Goal: Check status

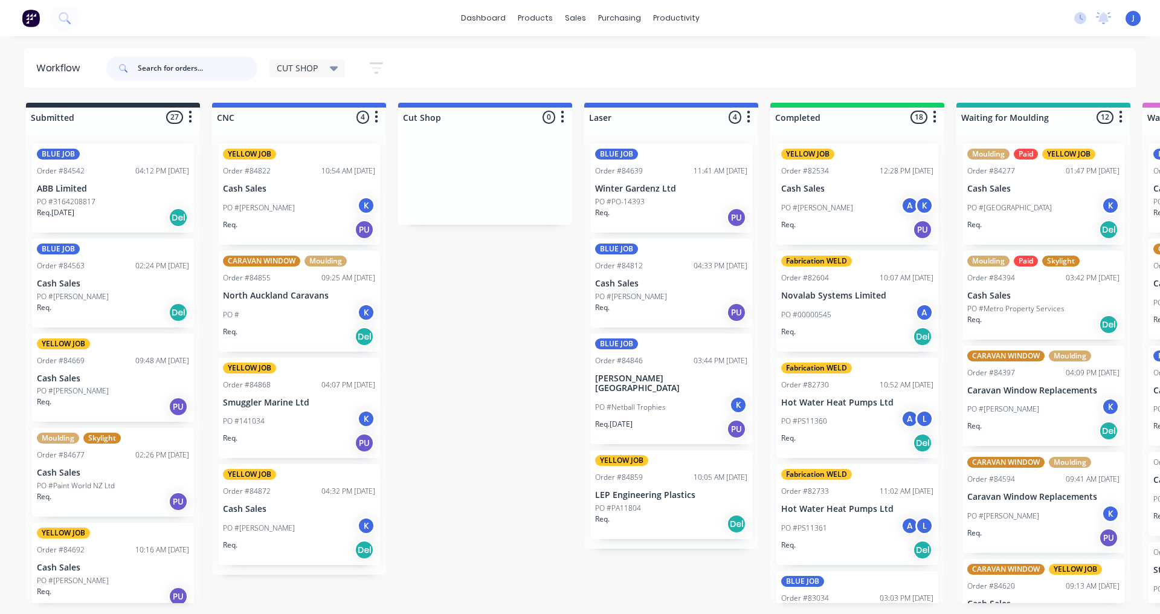
click at [196, 66] on input "text" at bounding box center [198, 68] width 120 height 24
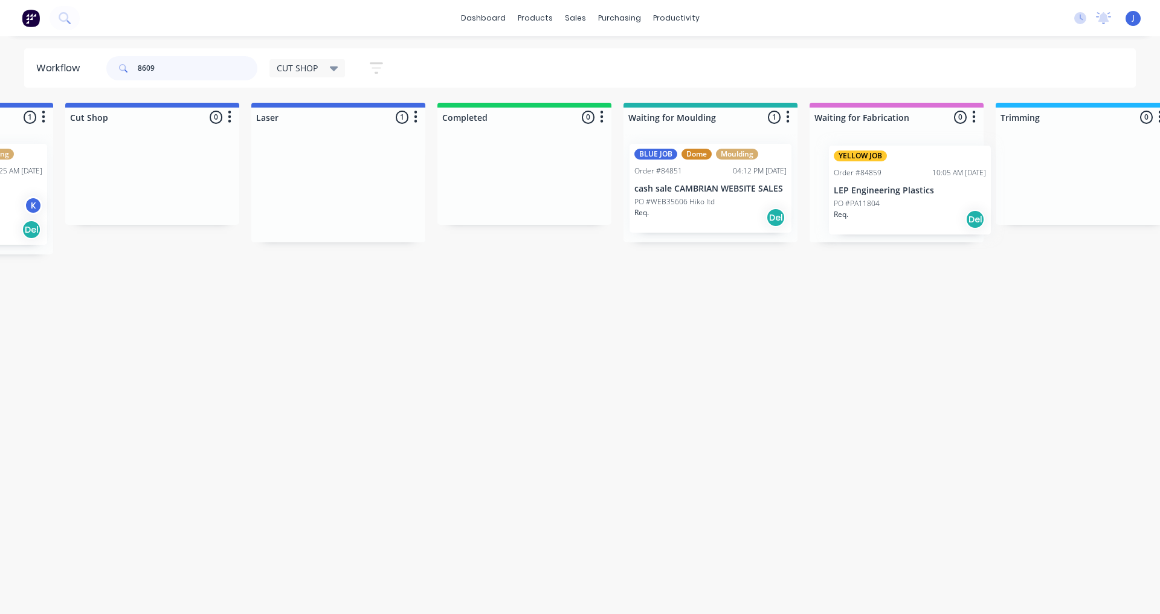
scroll to position [0, 335]
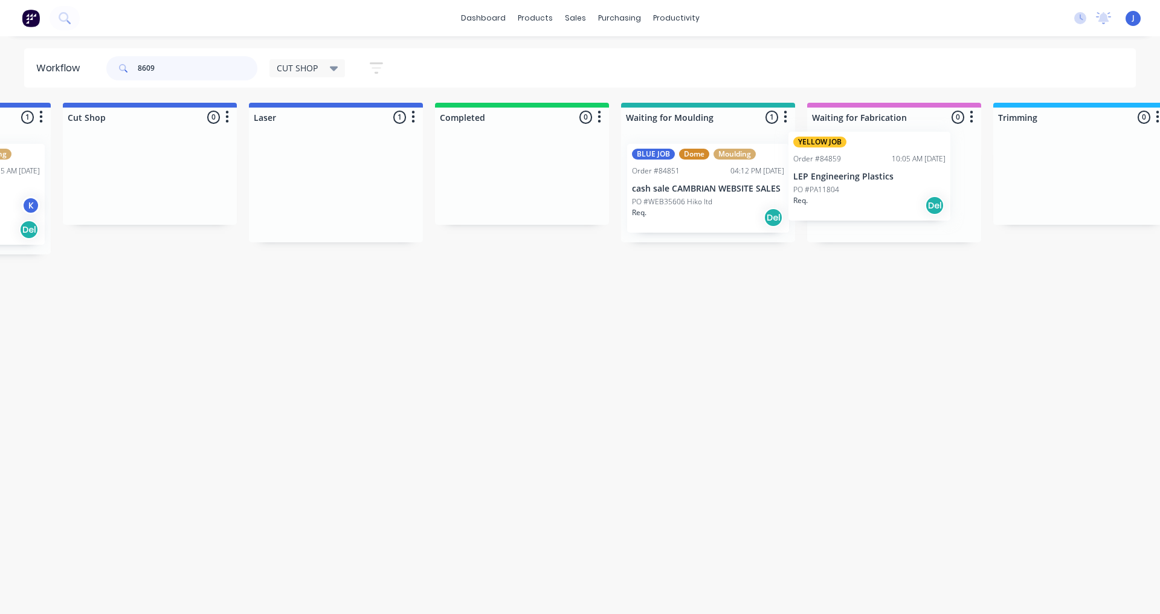
drag, startPoint x: 644, startPoint y: 205, endPoint x: 849, endPoint y: 195, distance: 205.1
type input "8609"
click at [879, 189] on p "LEP Engineering Plastics" at bounding box center [894, 189] width 152 height 10
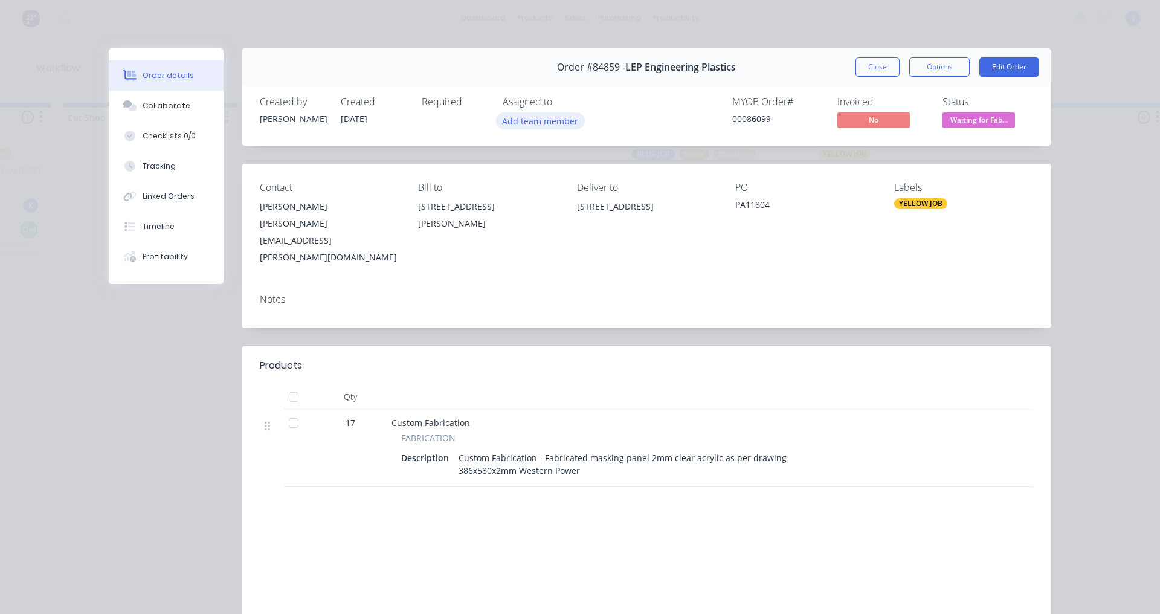
click at [532, 123] on button "Add team member" at bounding box center [540, 120] width 89 height 16
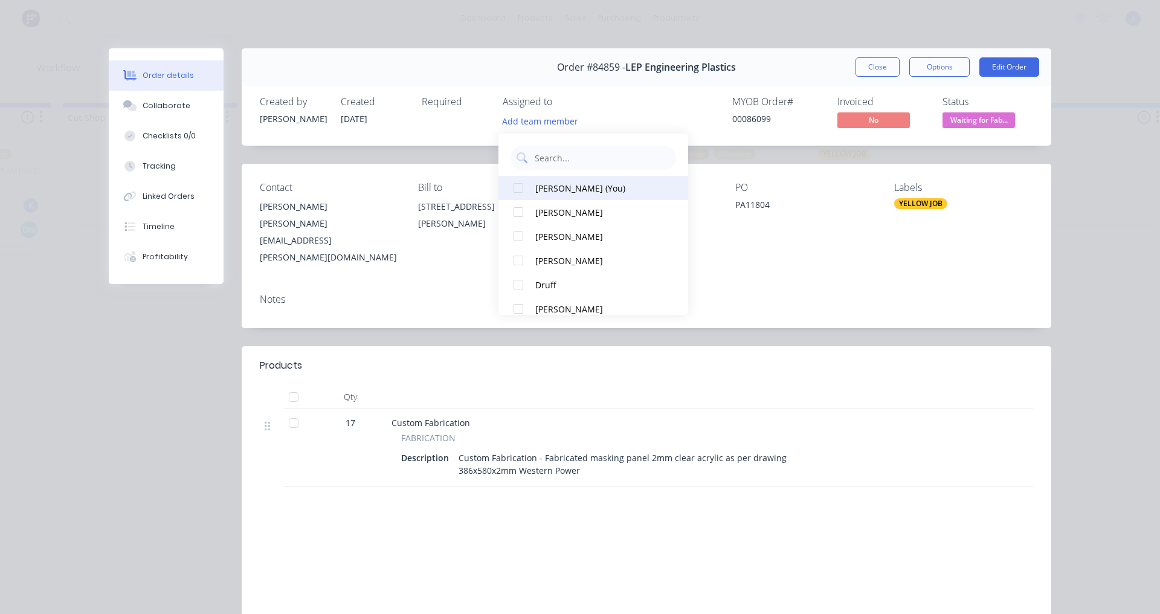
click at [522, 209] on div at bounding box center [518, 212] width 24 height 24
drag, startPoint x: 818, startPoint y: 509, endPoint x: 798, endPoint y: 497, distance: 23.8
click at [811, 526] on div "Labour $0.00 Sub total $1,094.46 Margin $0.00 ( 0.00 %) Tax $164.17 Total $1,25…" at bounding box center [646, 596] width 773 height 140
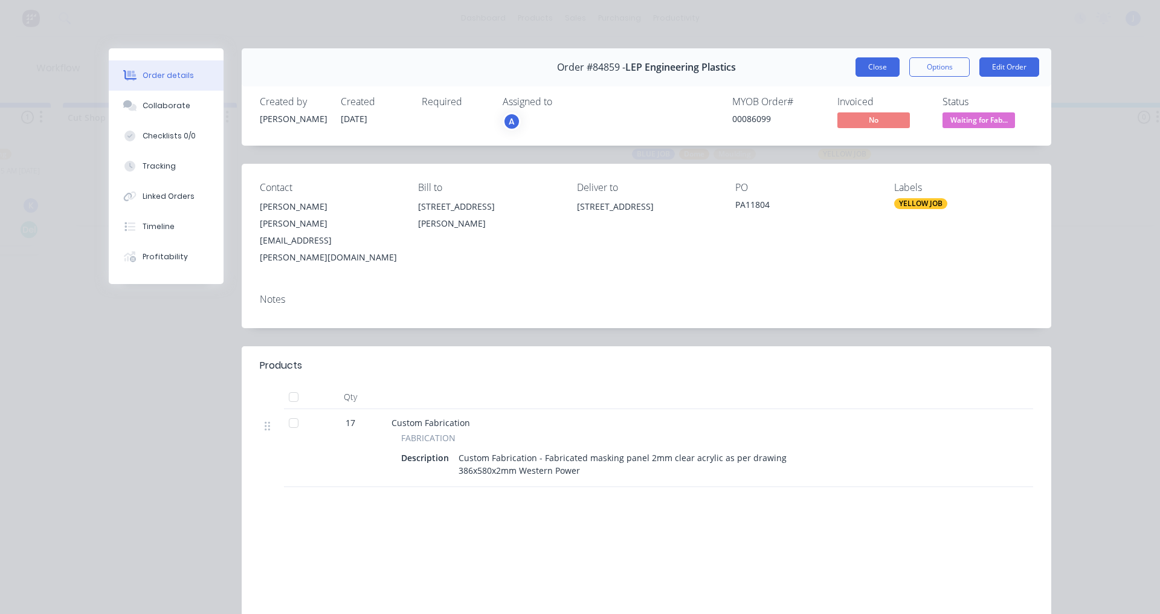
click at [863, 71] on button "Close" at bounding box center [878, 66] width 44 height 19
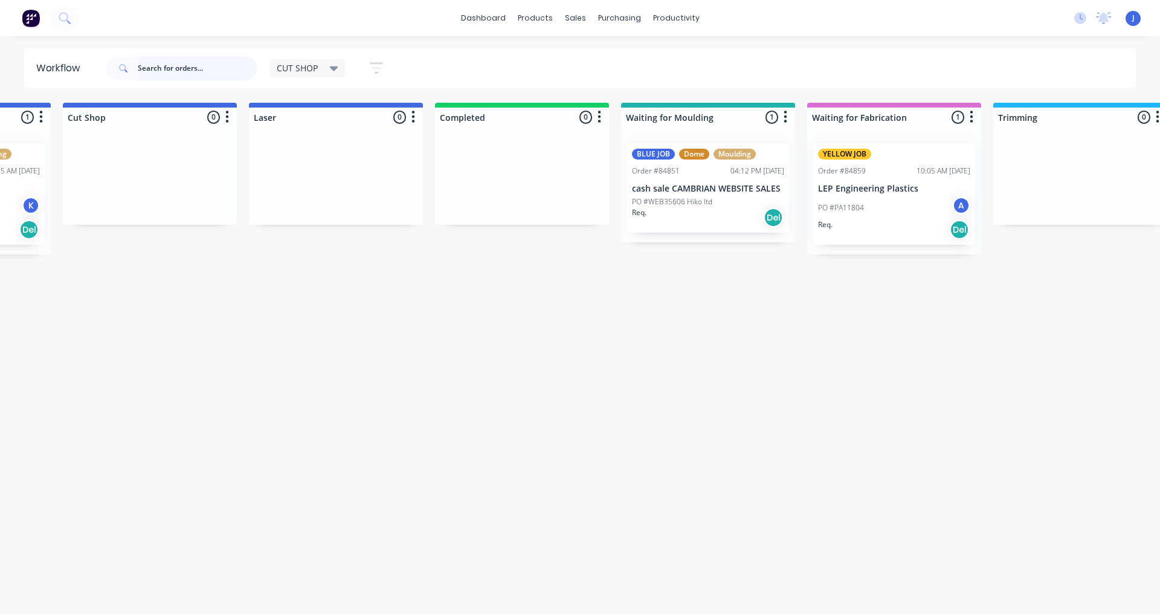
drag, startPoint x: 157, startPoint y: 59, endPoint x: 96, endPoint y: 63, distance: 60.5
click at [97, 62] on header "Workflow CUT SHOP Save new view None edit CUT SHOP (Default) edit DISPATCH edit…" at bounding box center [580, 67] width 1112 height 39
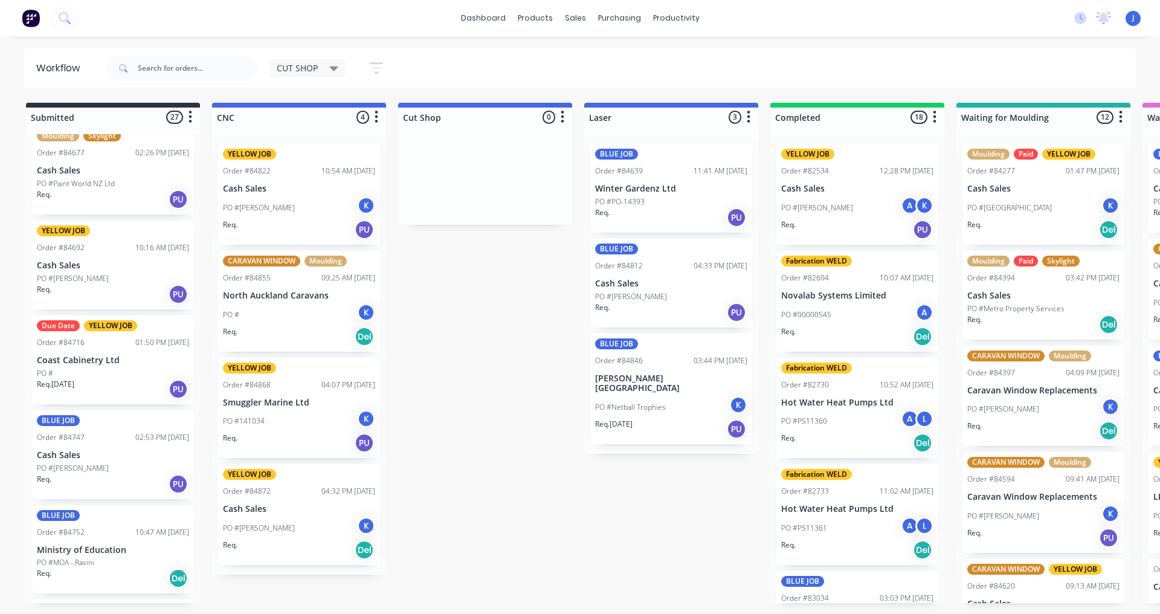
scroll to position [0, 0]
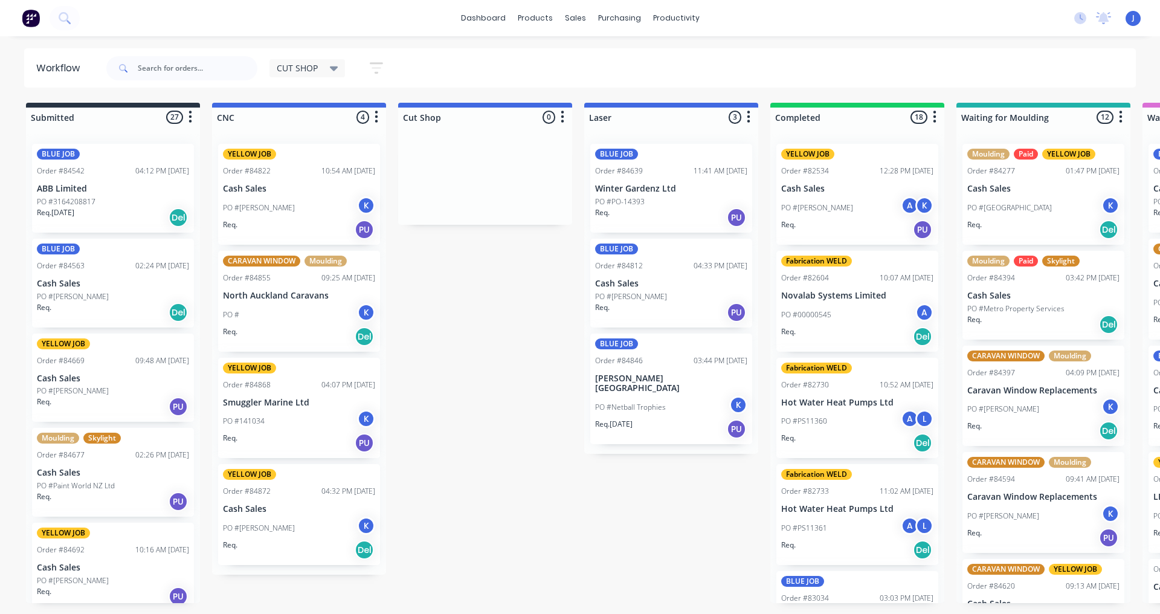
click at [95, 216] on div "Req. [DATE] Del" at bounding box center [113, 217] width 152 height 21
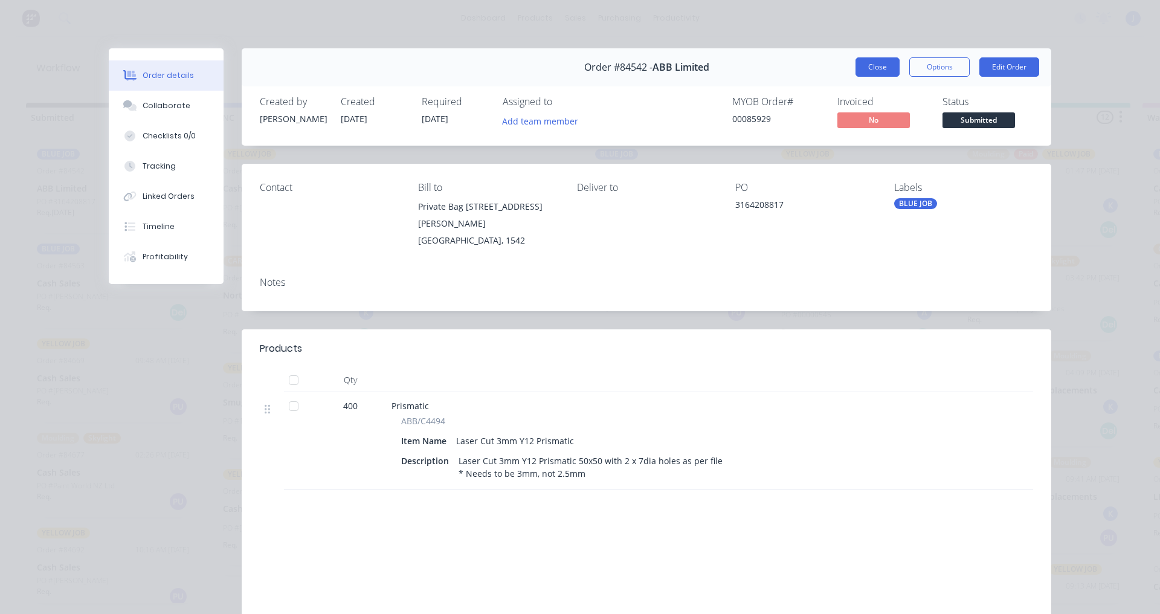
click at [862, 67] on button "Close" at bounding box center [878, 66] width 44 height 19
